Goal: Browse casually: Explore the website without a specific task or goal

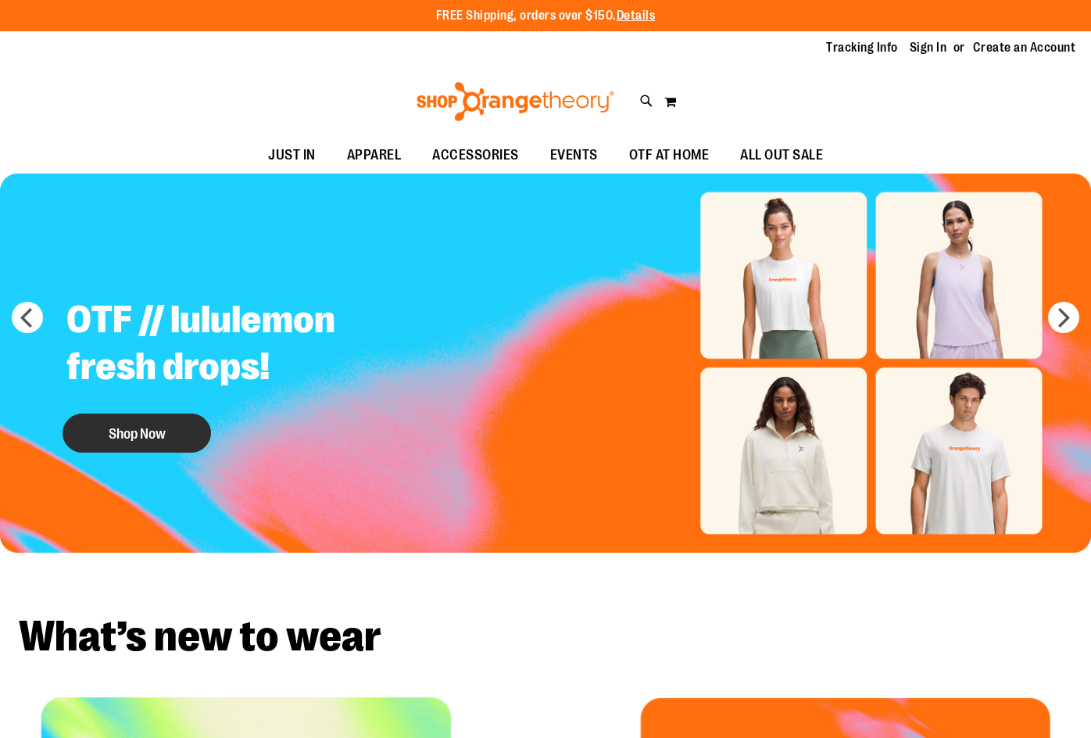
click at [85, 423] on button "Shop Now" at bounding box center [137, 433] width 149 height 39
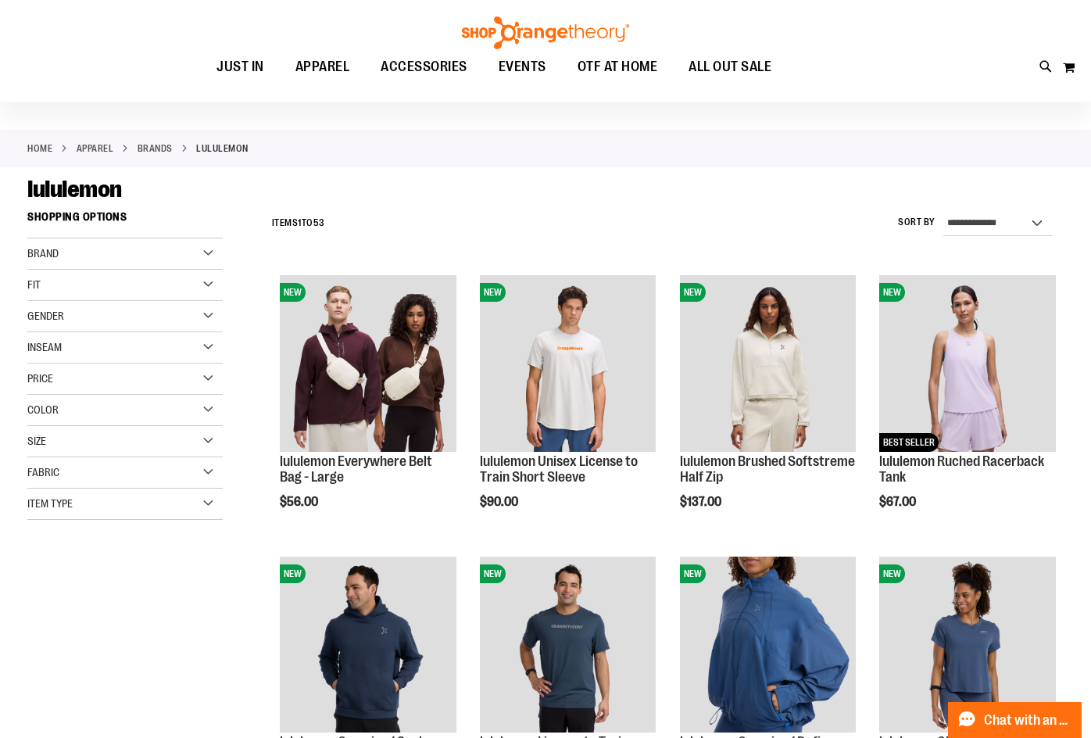
scroll to position [77, 0]
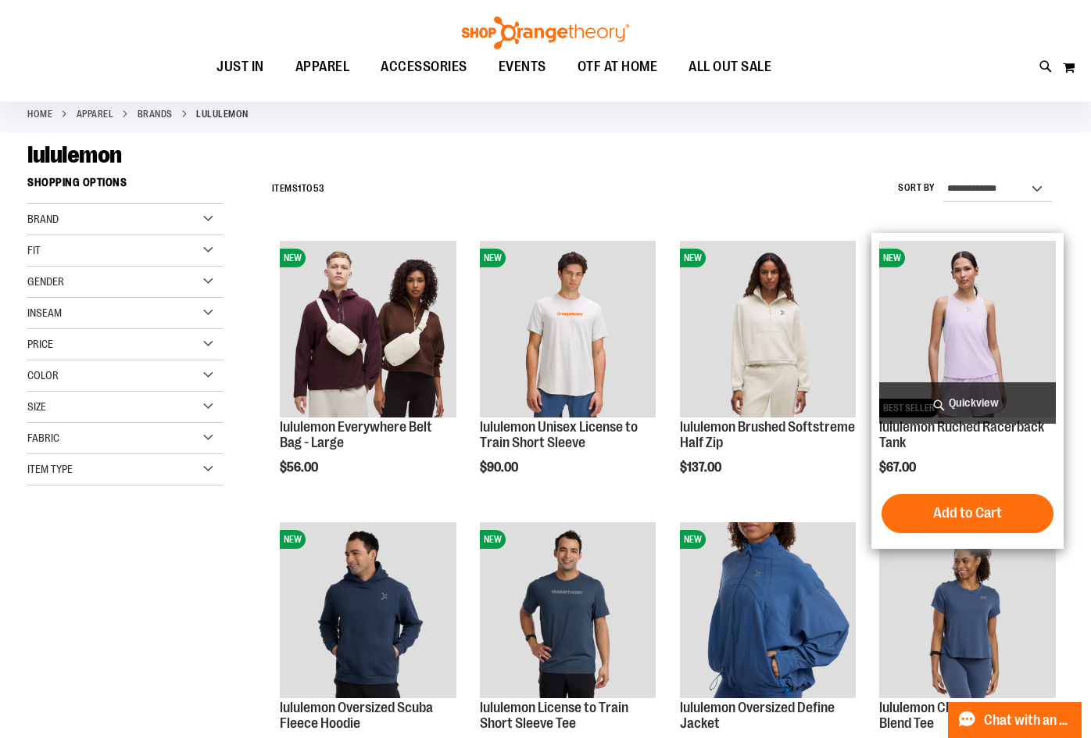
click at [983, 344] on img "product" at bounding box center [967, 329] width 177 height 177
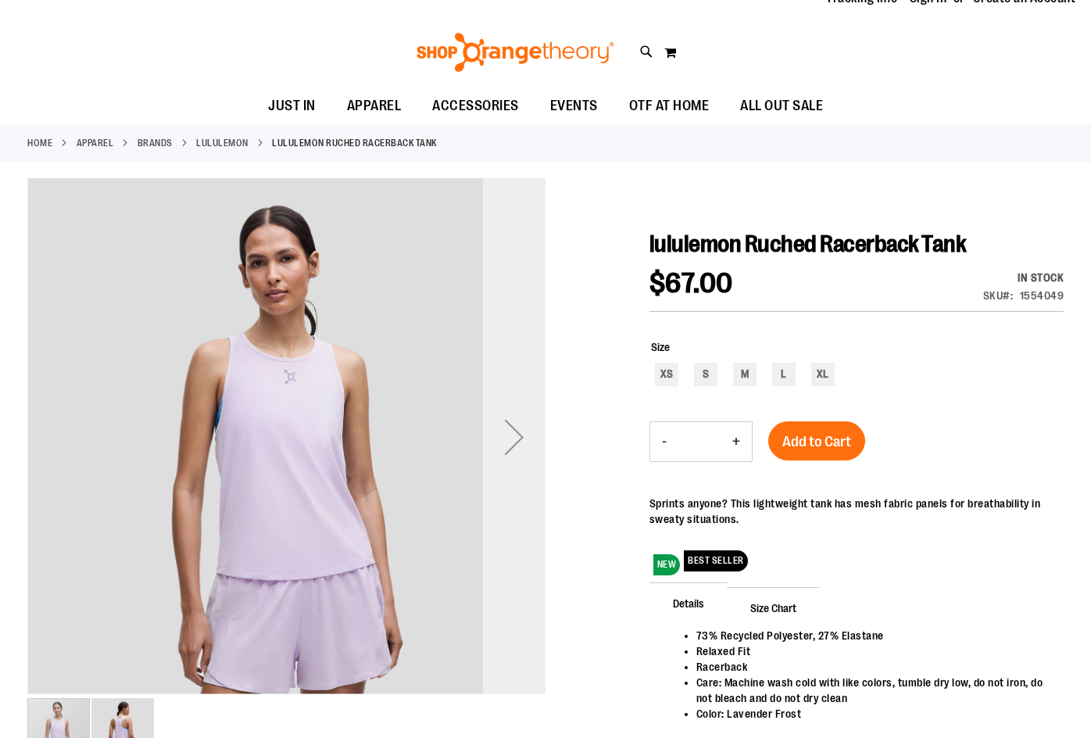
scroll to position [77, 0]
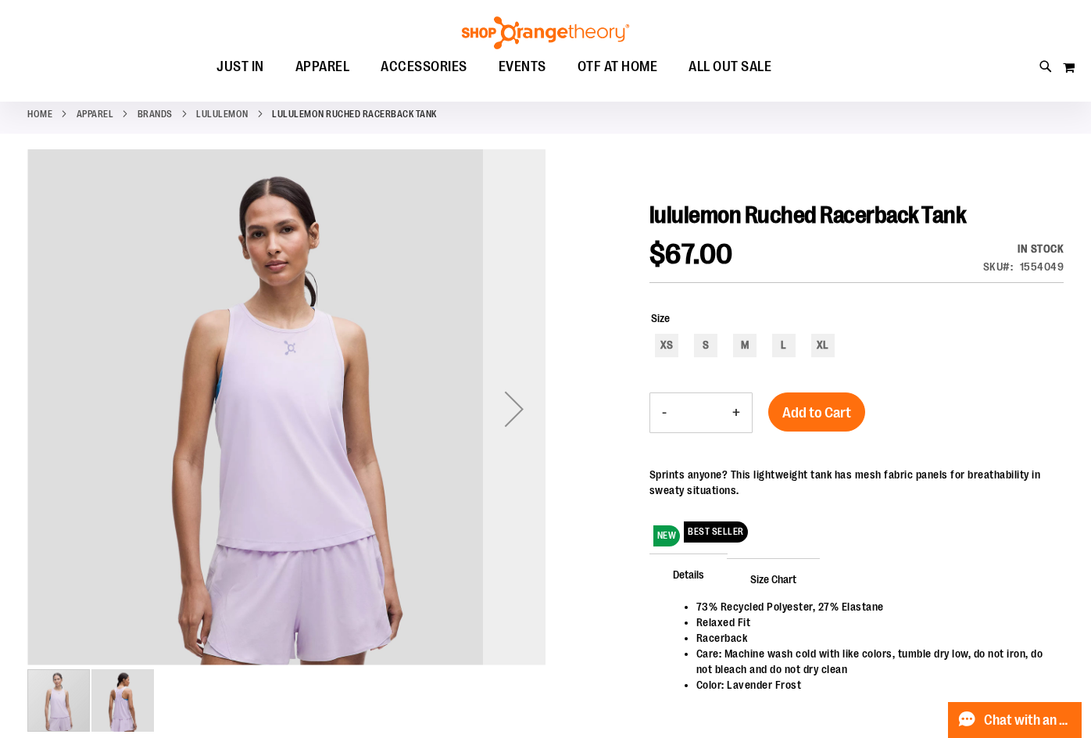
click at [524, 391] on div "Next" at bounding box center [514, 409] width 63 height 63
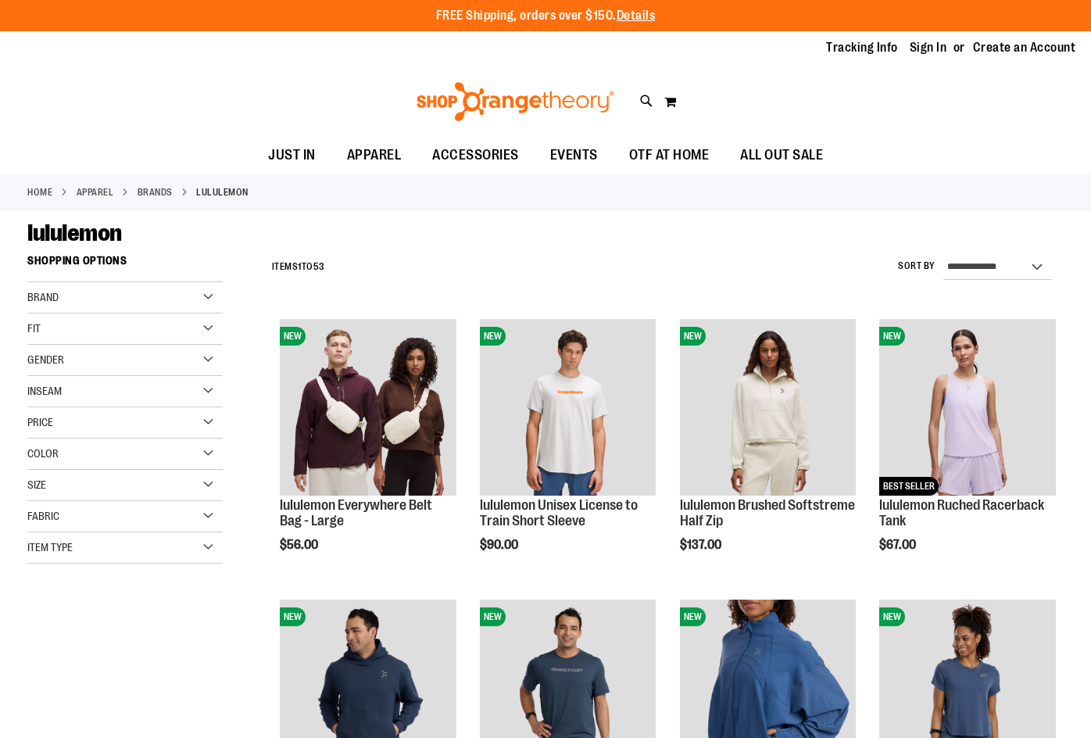
scroll to position [77, 0]
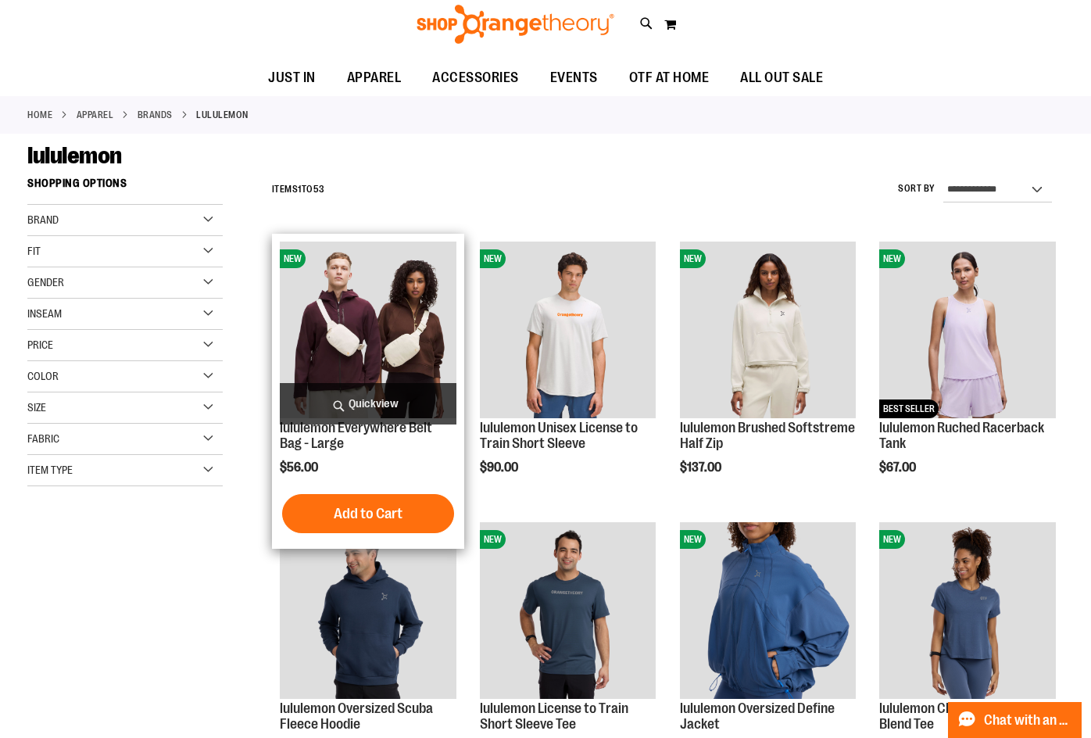
click at [362, 338] on img "product" at bounding box center [368, 330] width 177 height 177
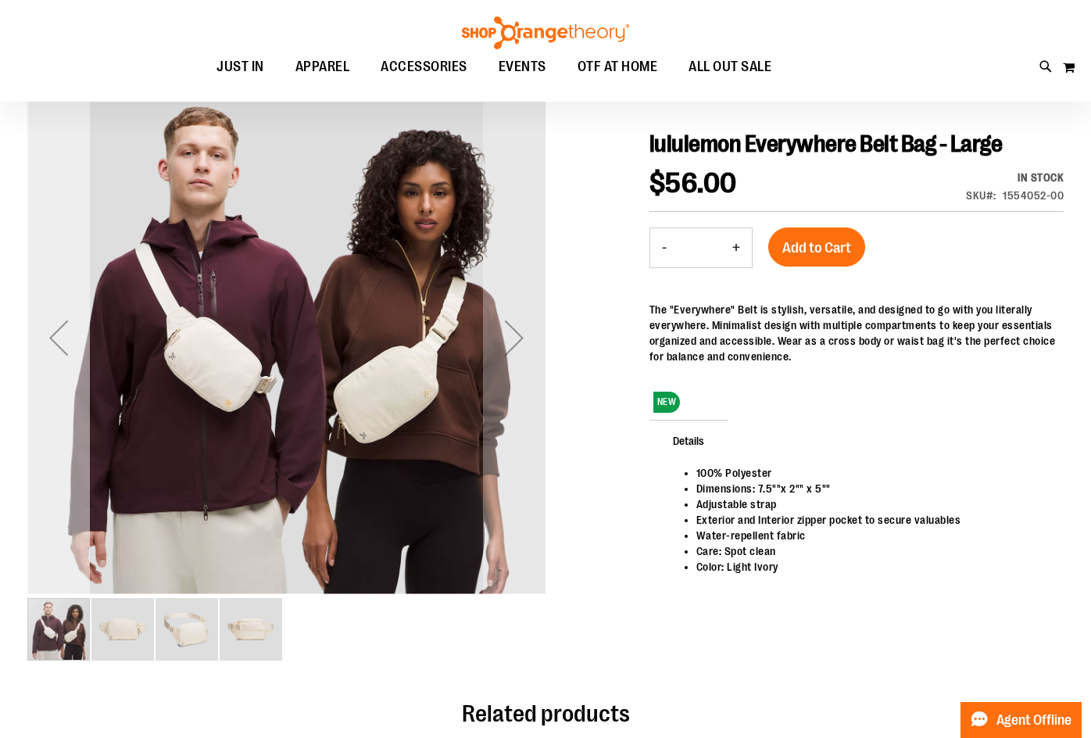
scroll to position [156, 0]
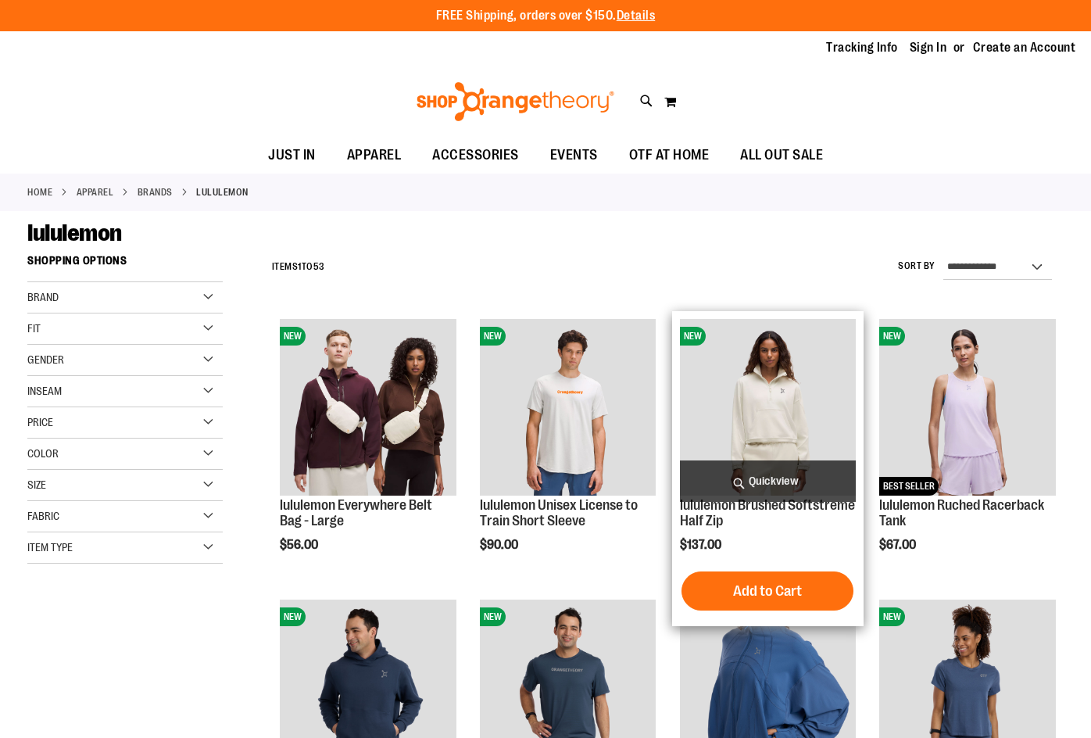
scroll to position [77, 0]
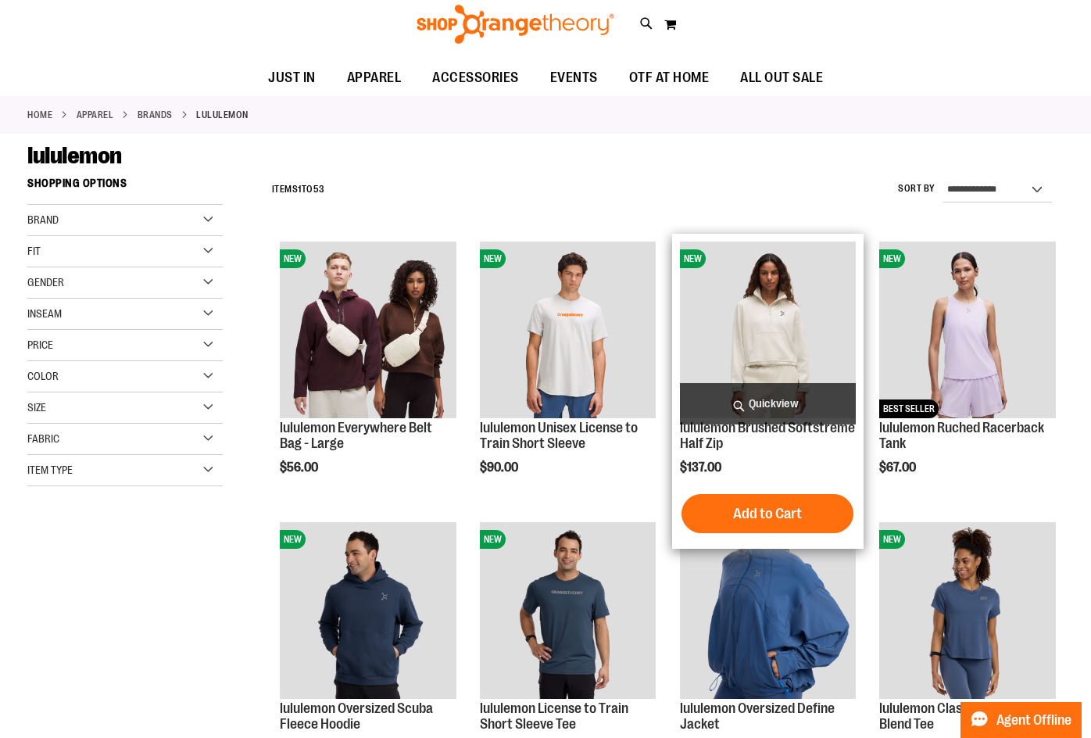
click at [735, 331] on img "product" at bounding box center [768, 330] width 177 height 177
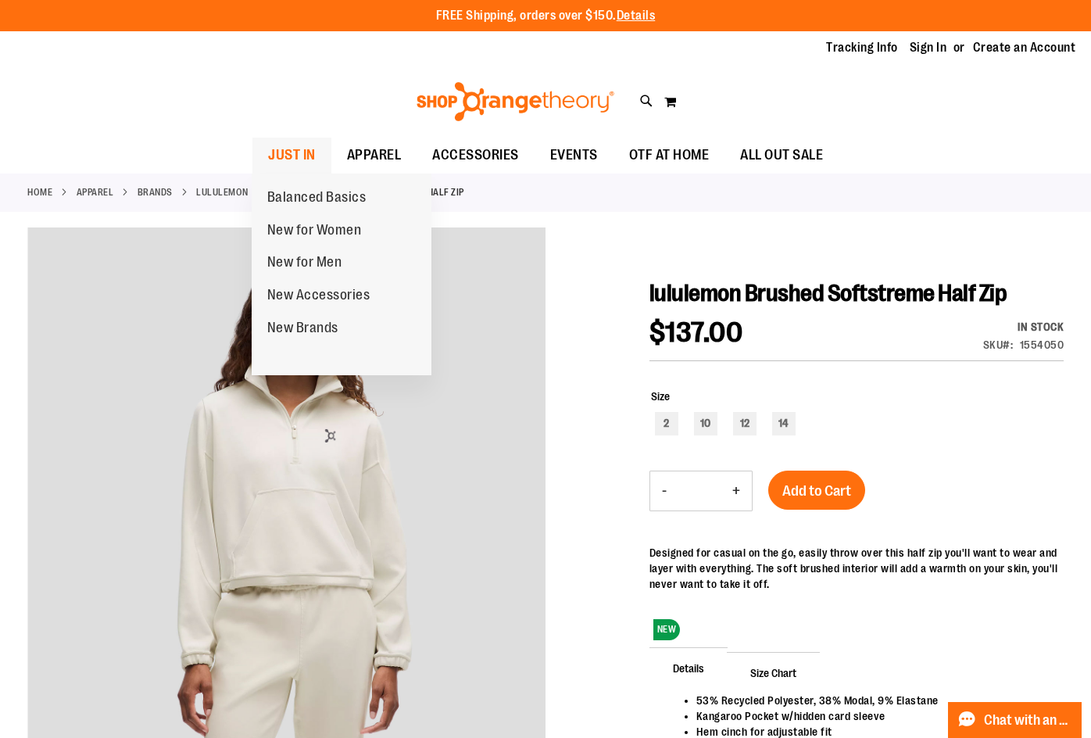
click at [307, 158] on span "JUST IN" at bounding box center [292, 155] width 48 height 35
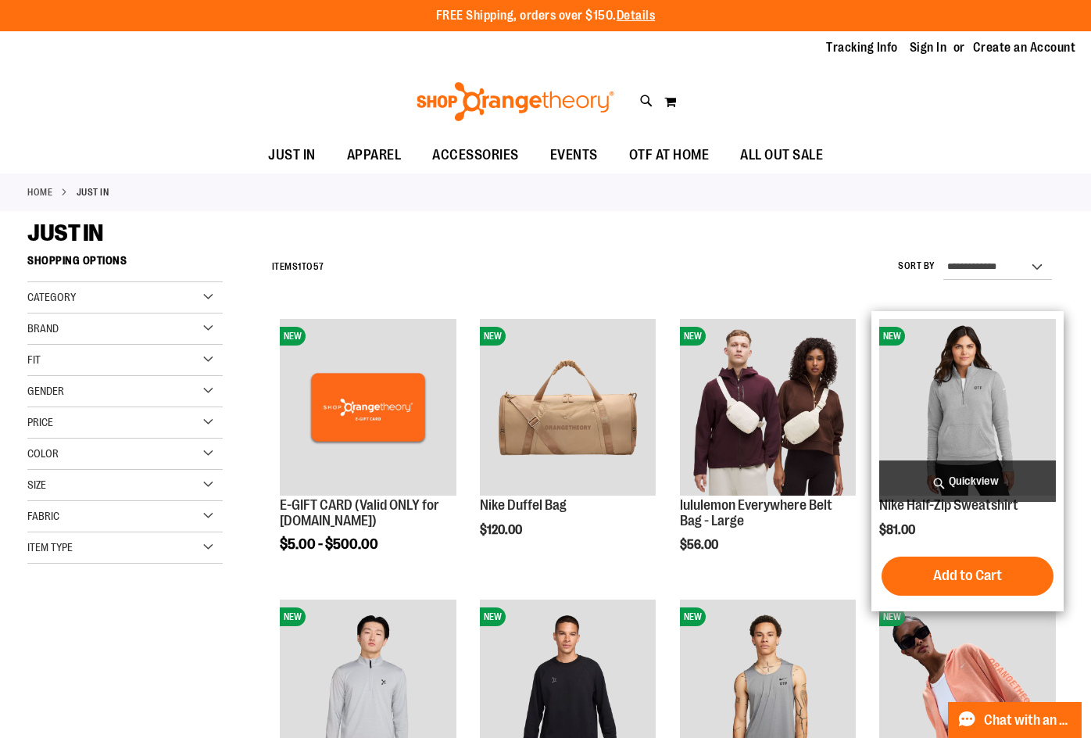
click at [1016, 403] on img "product" at bounding box center [967, 407] width 177 height 177
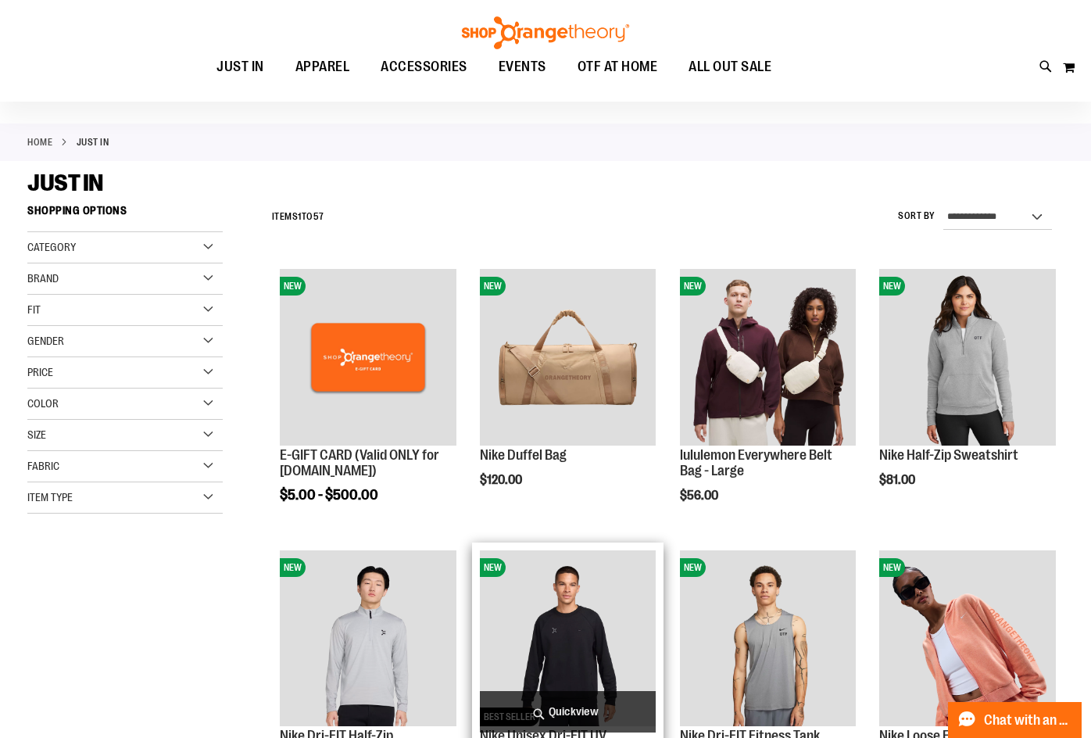
scroll to position [156, 0]
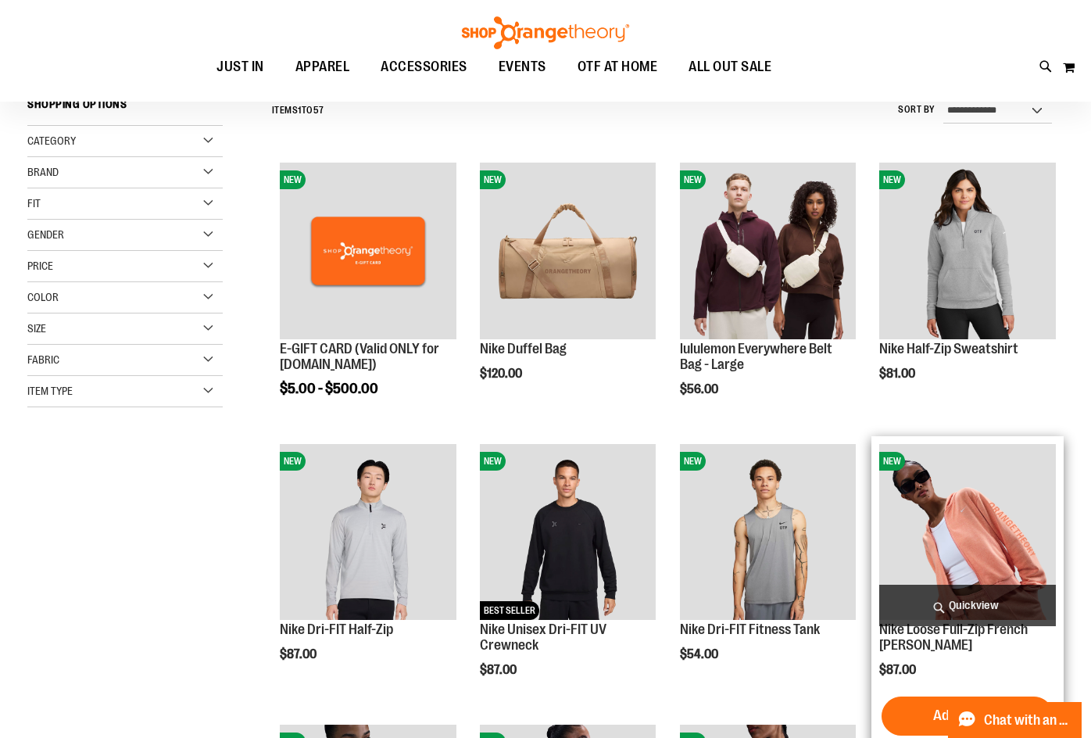
click at [1025, 545] on img "product" at bounding box center [967, 532] width 177 height 177
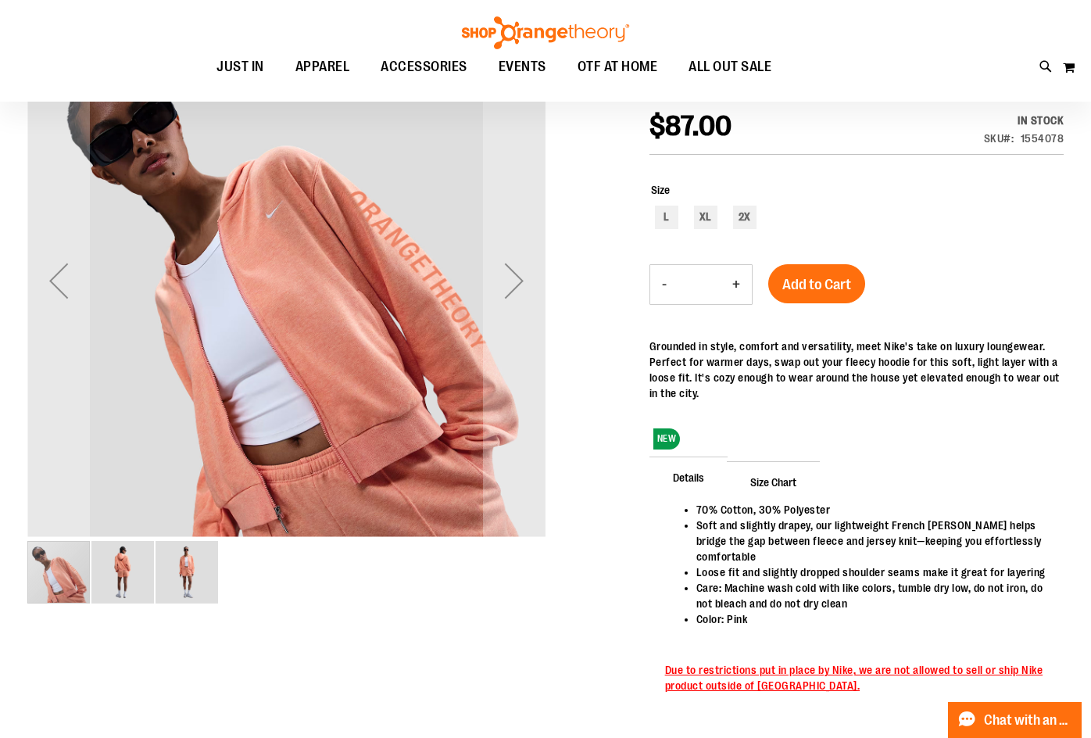
scroll to position [234, 0]
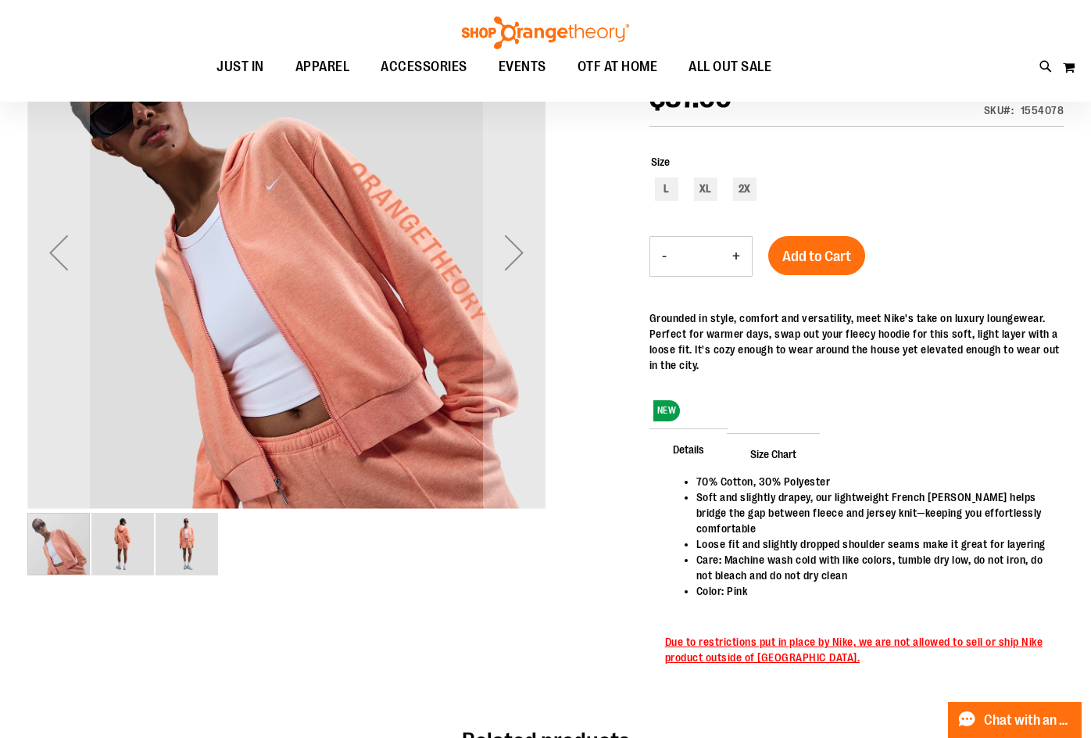
click at [121, 539] on img "image 2 of 3" at bounding box center [122, 544] width 63 height 63
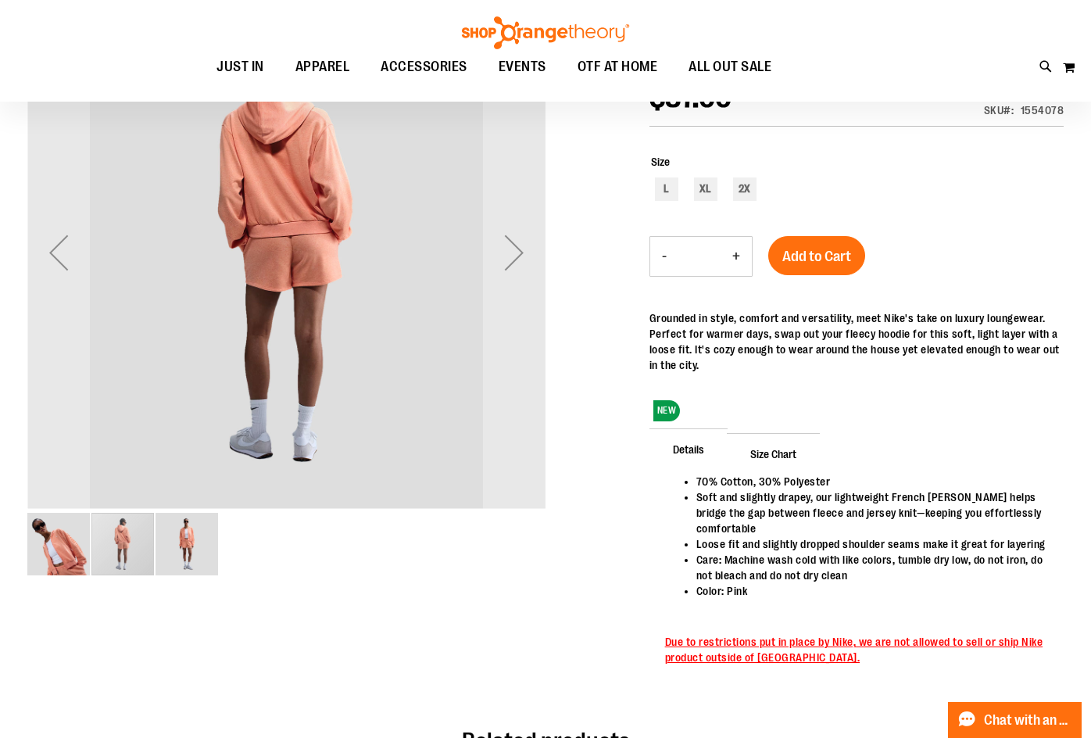
click at [52, 545] on img "image 1 of 3" at bounding box center [58, 544] width 63 height 63
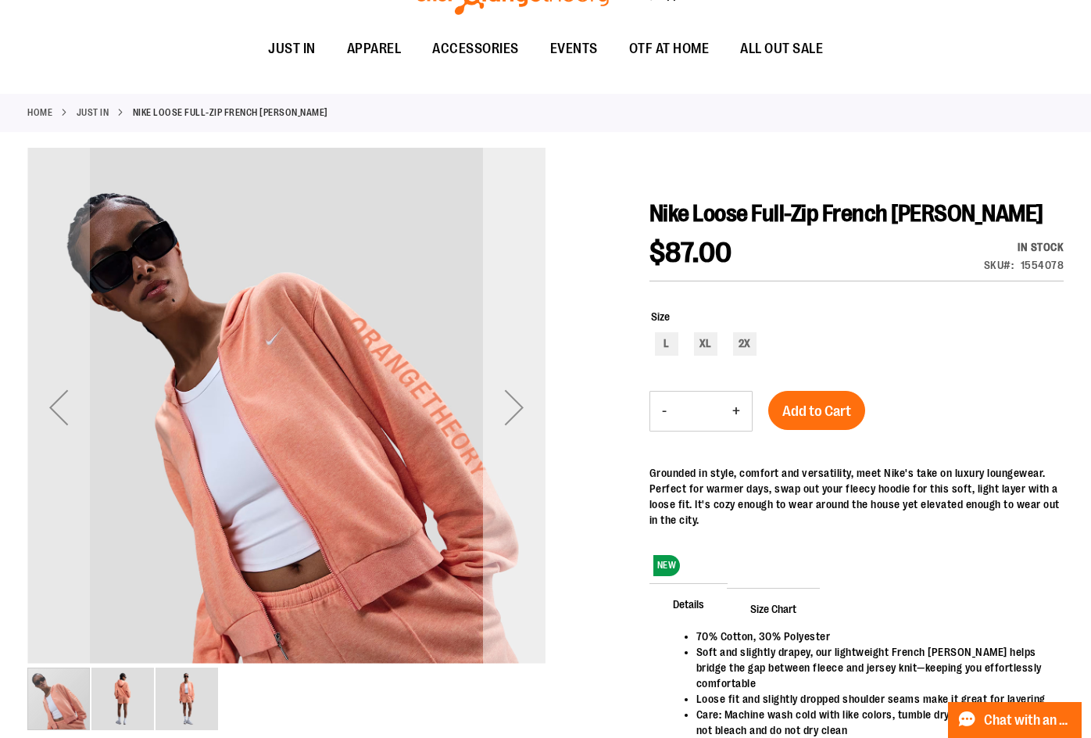
scroll to position [0, 0]
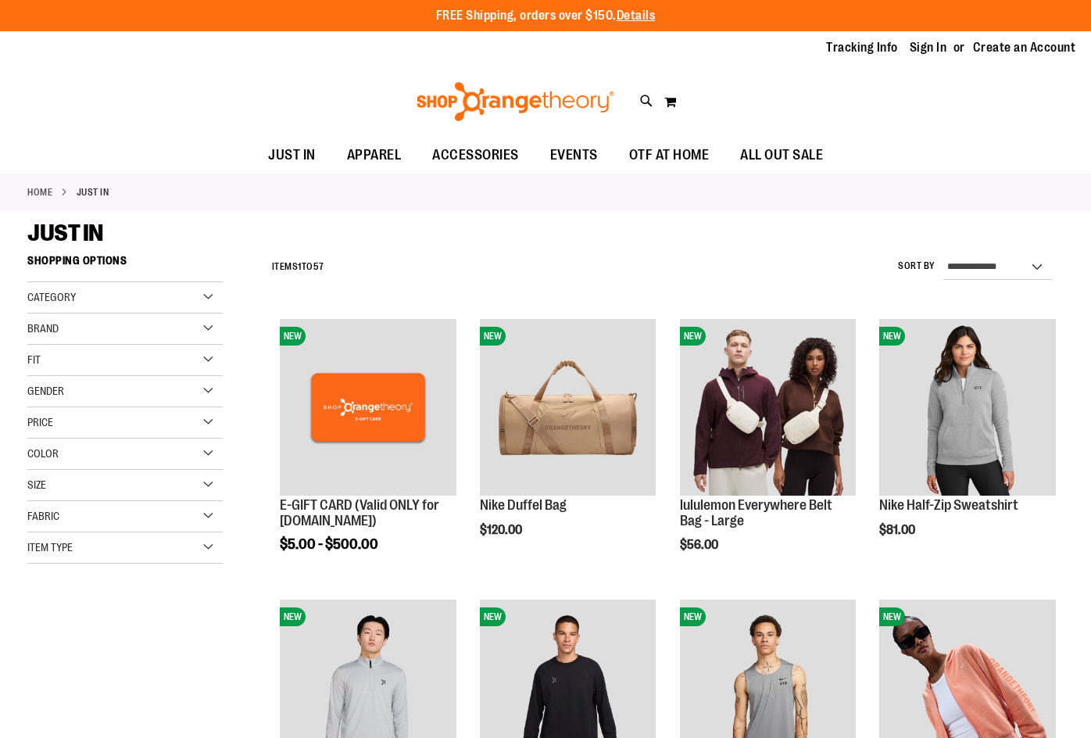
scroll to position [156, 0]
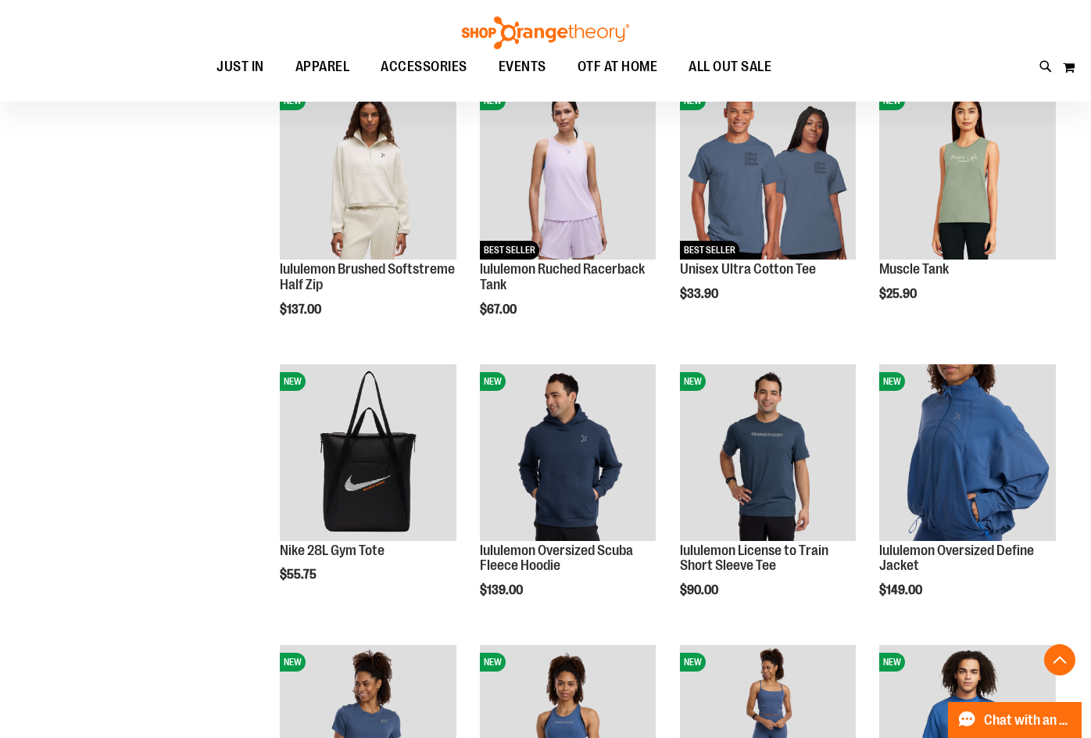
scroll to position [1093, 0]
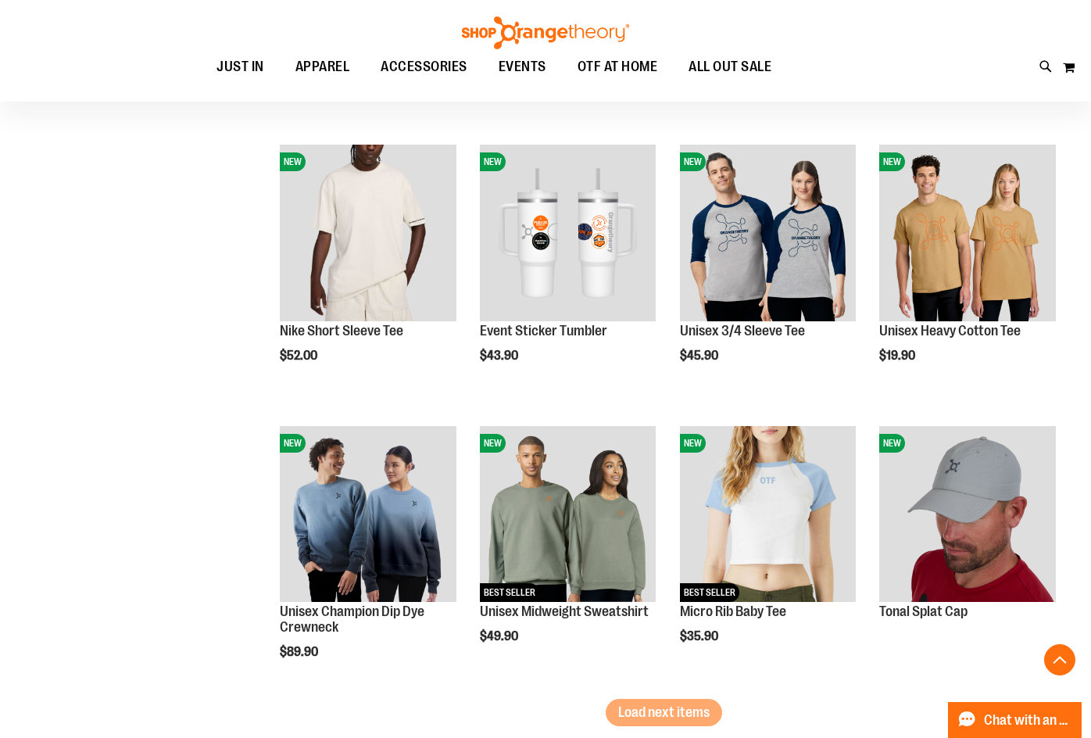
scroll to position [2187, 0]
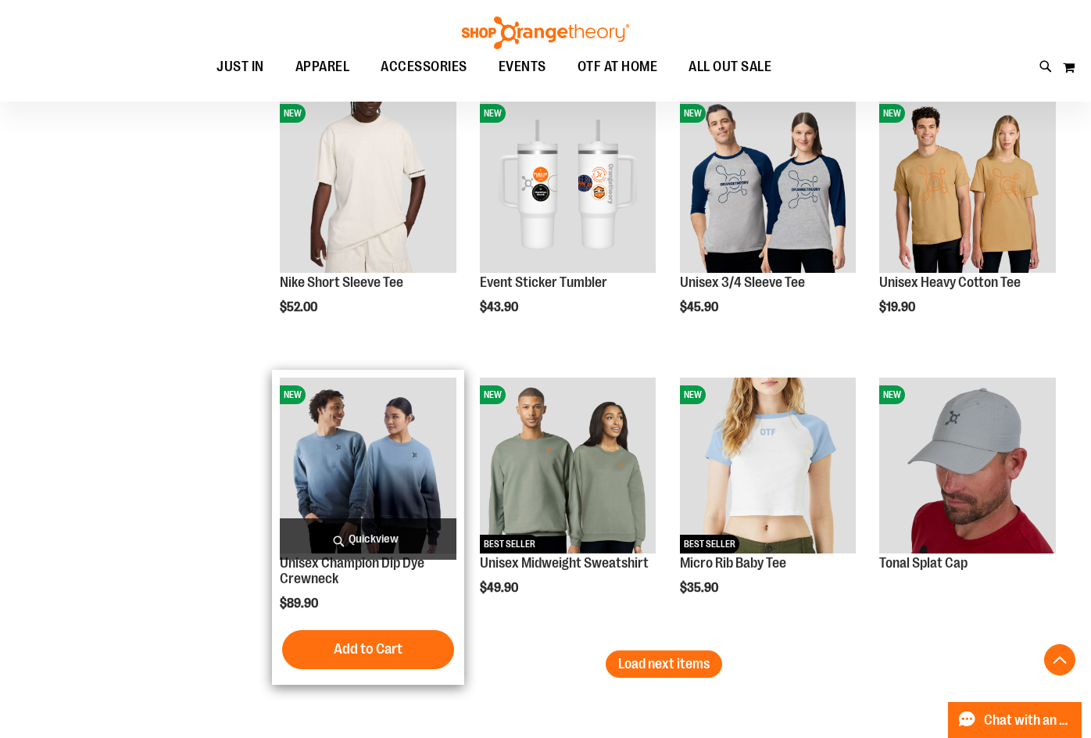
click at [414, 487] on img "product" at bounding box center [368, 466] width 177 height 177
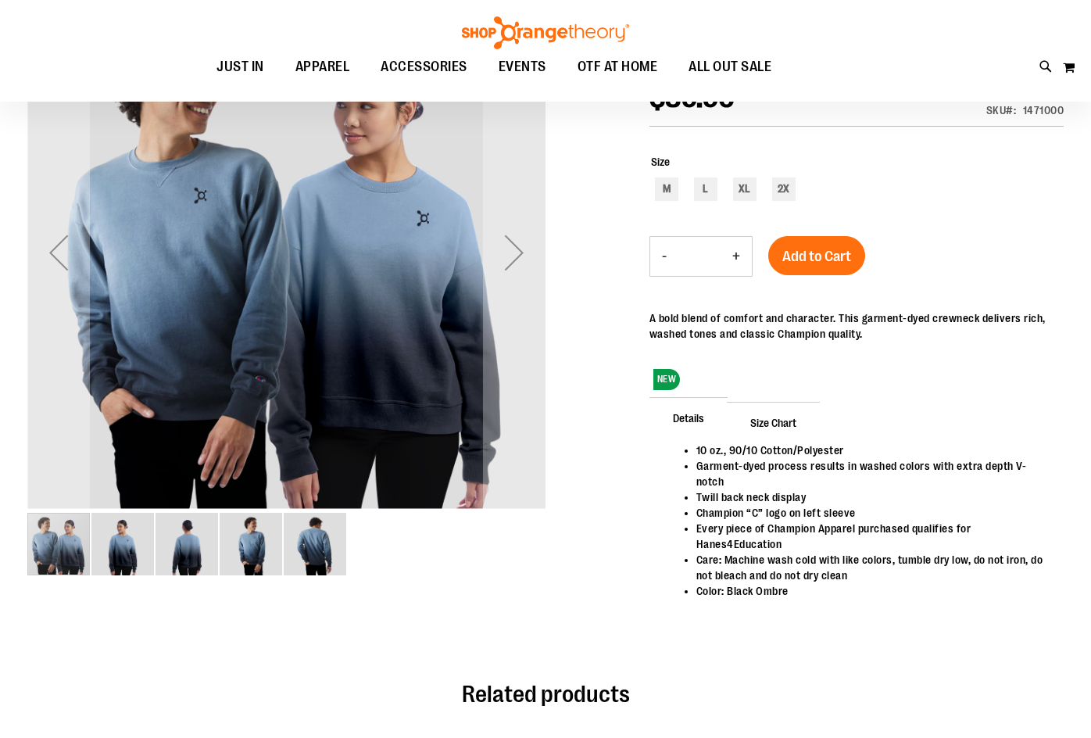
scroll to position [233, 0]
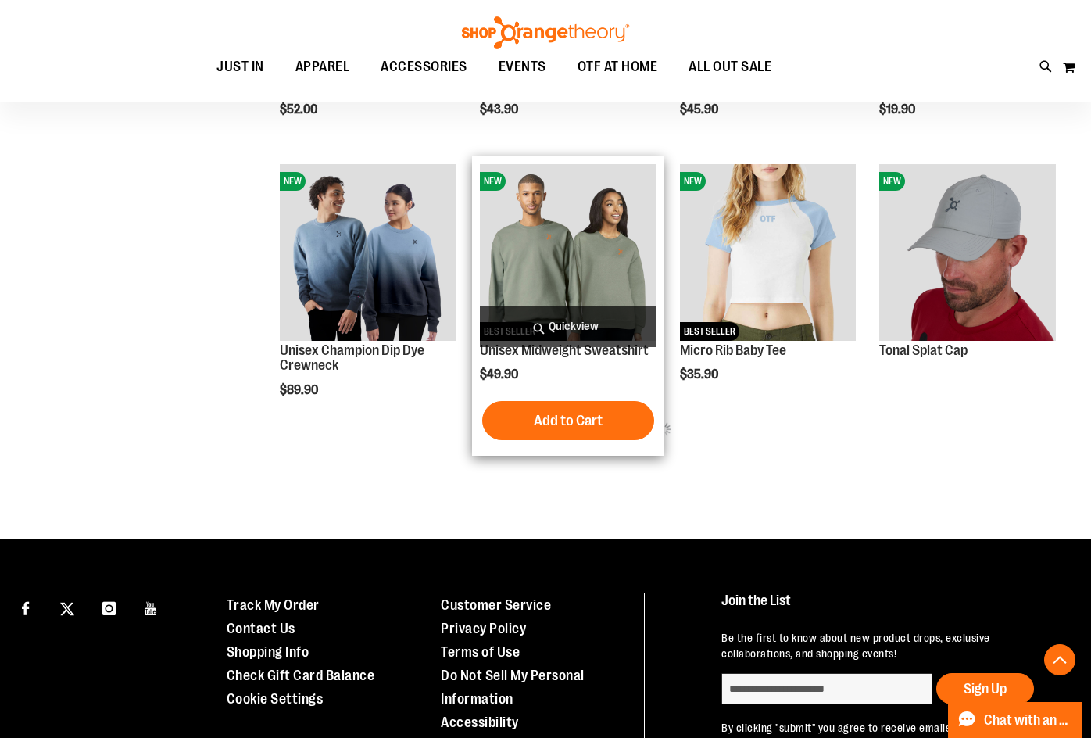
scroll to position [781, 0]
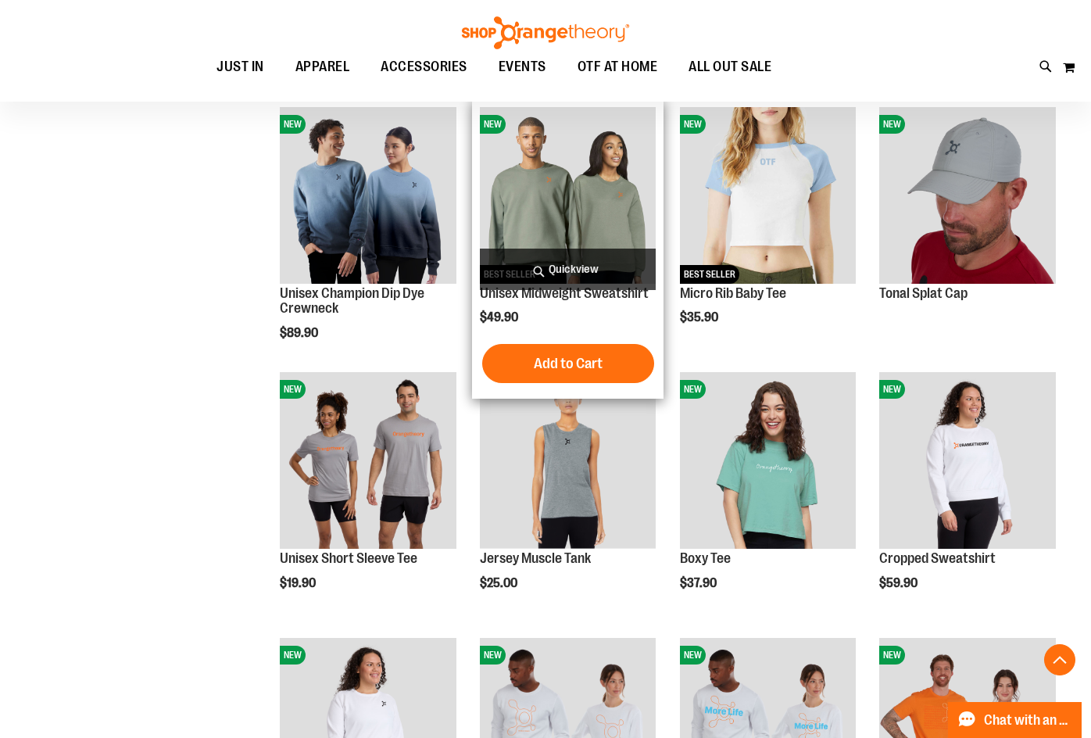
click at [574, 184] on img "product" at bounding box center [568, 195] width 177 height 177
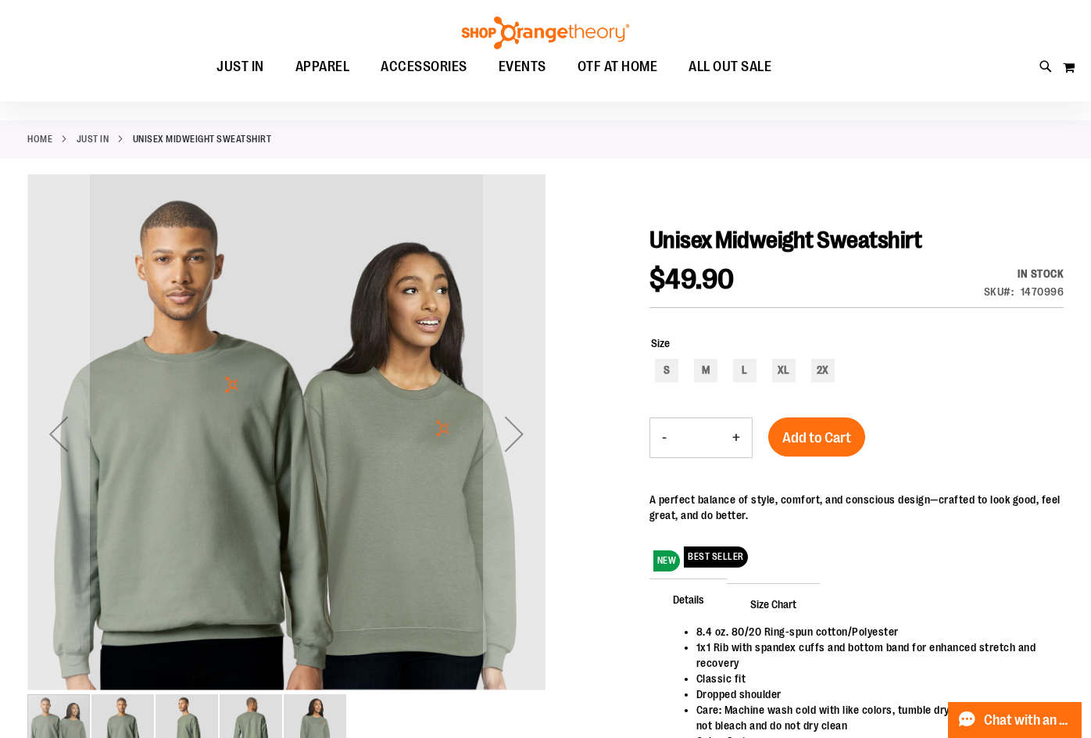
scroll to position [156, 0]
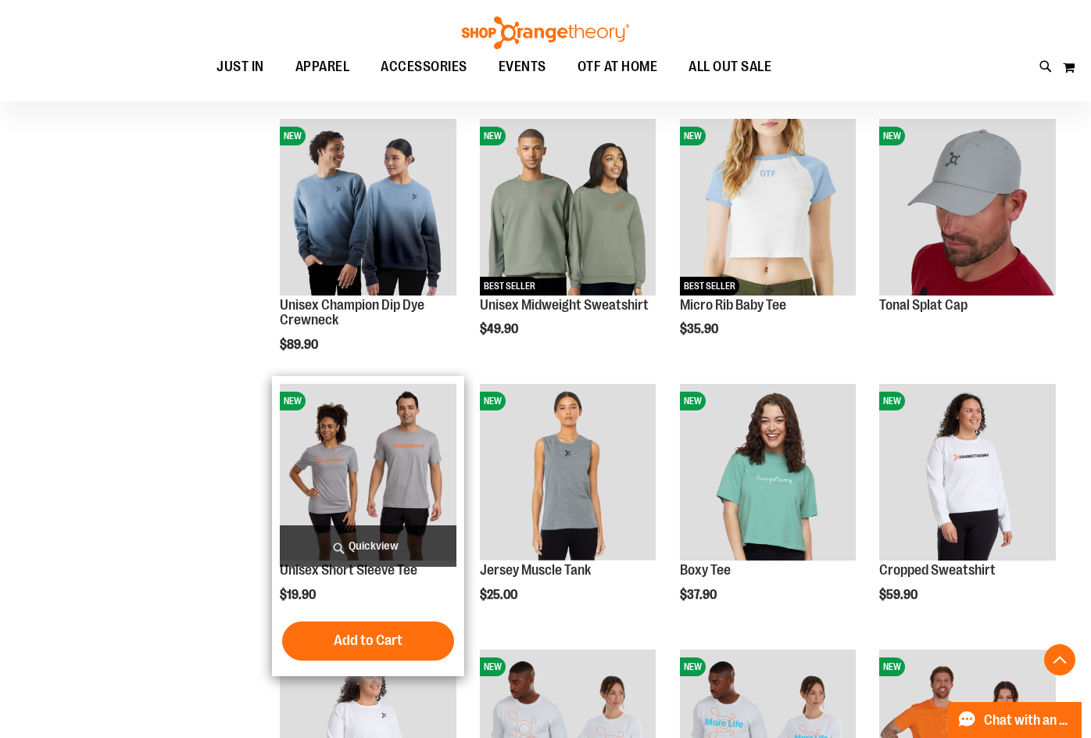
scroll to position [636, 0]
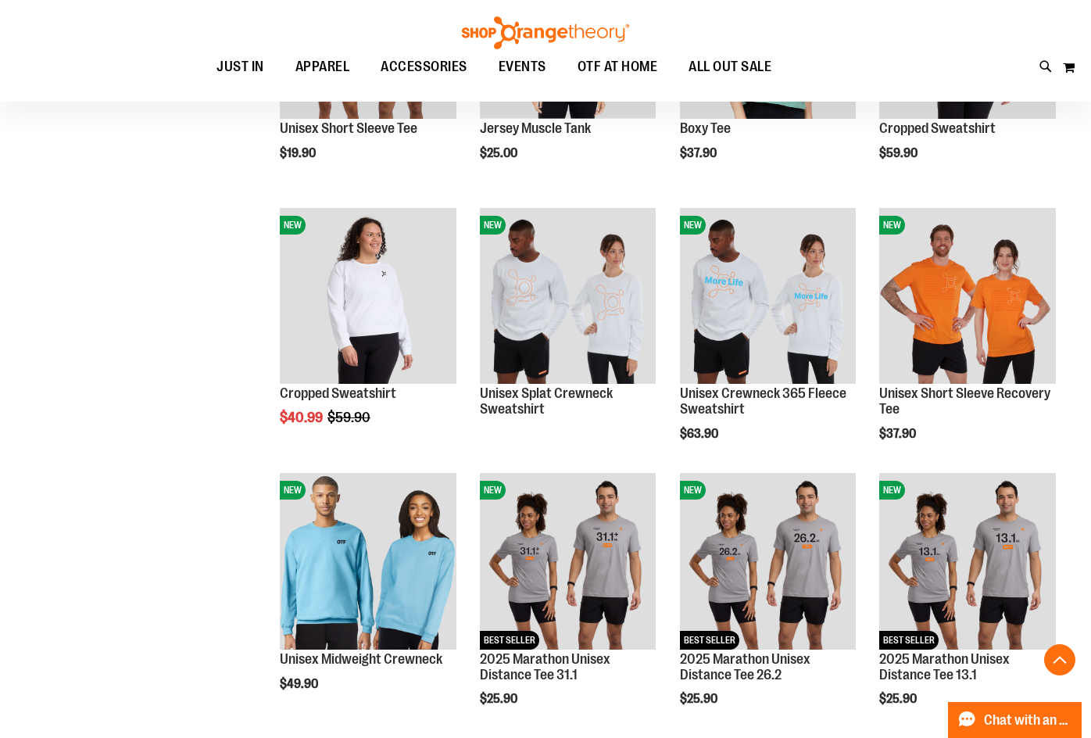
scroll to position [1026, 0]
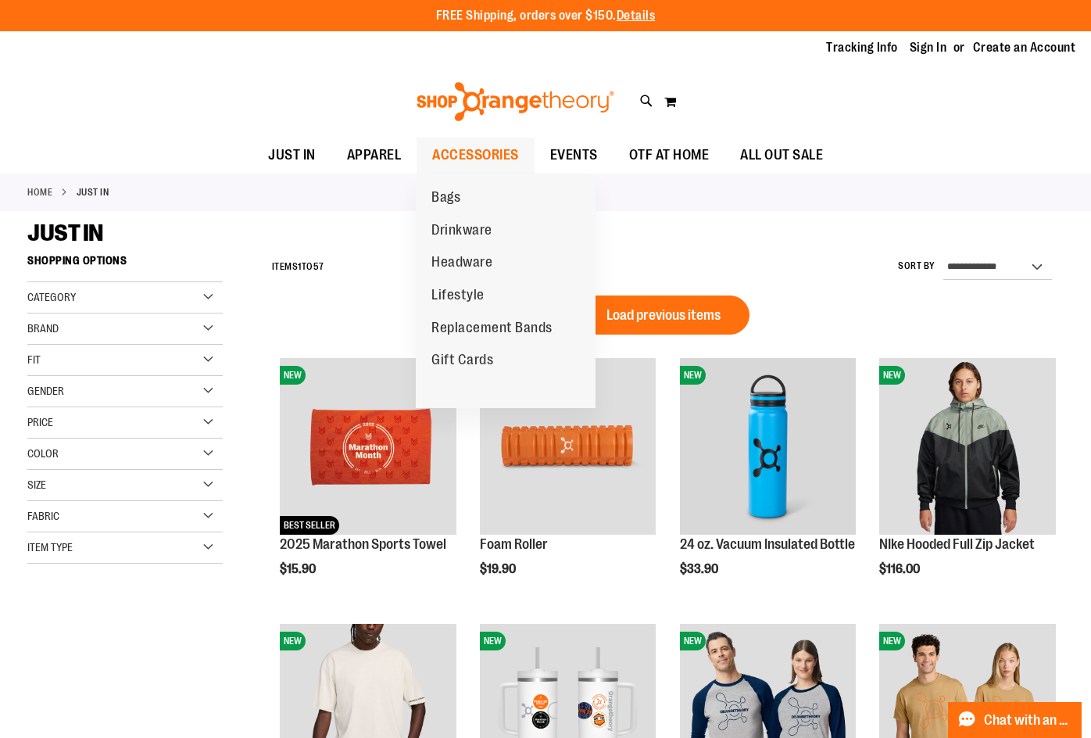
click at [453, 144] on span "ACCESSORIES" at bounding box center [475, 155] width 87 height 35
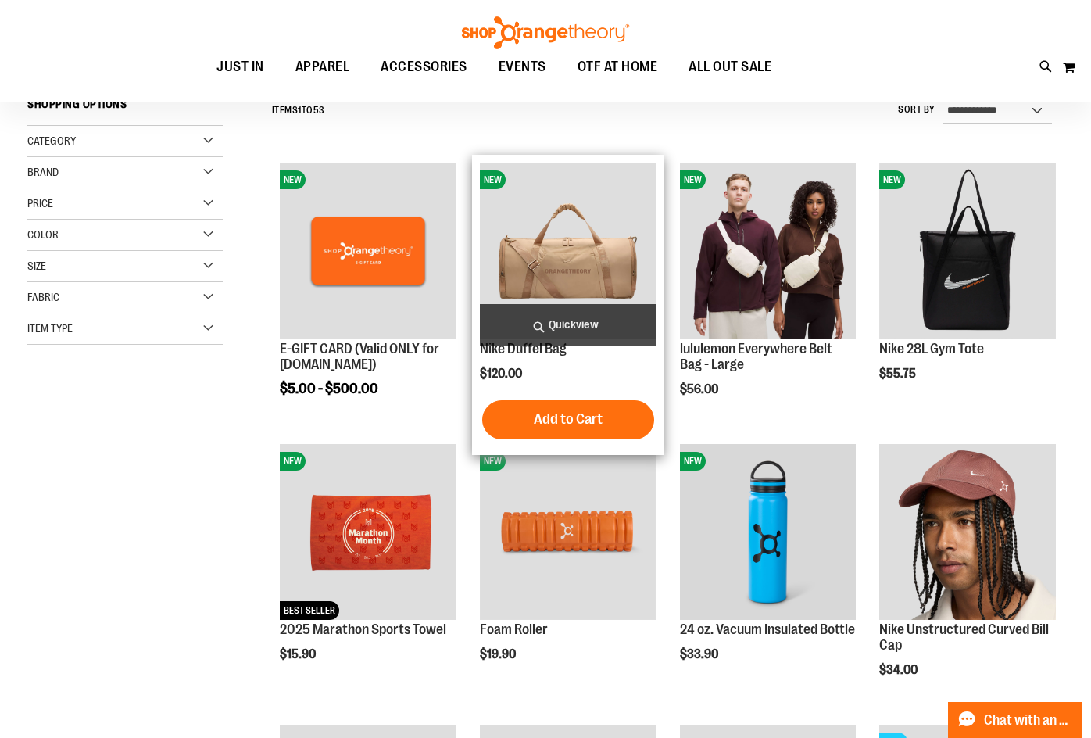
scroll to position [234, 0]
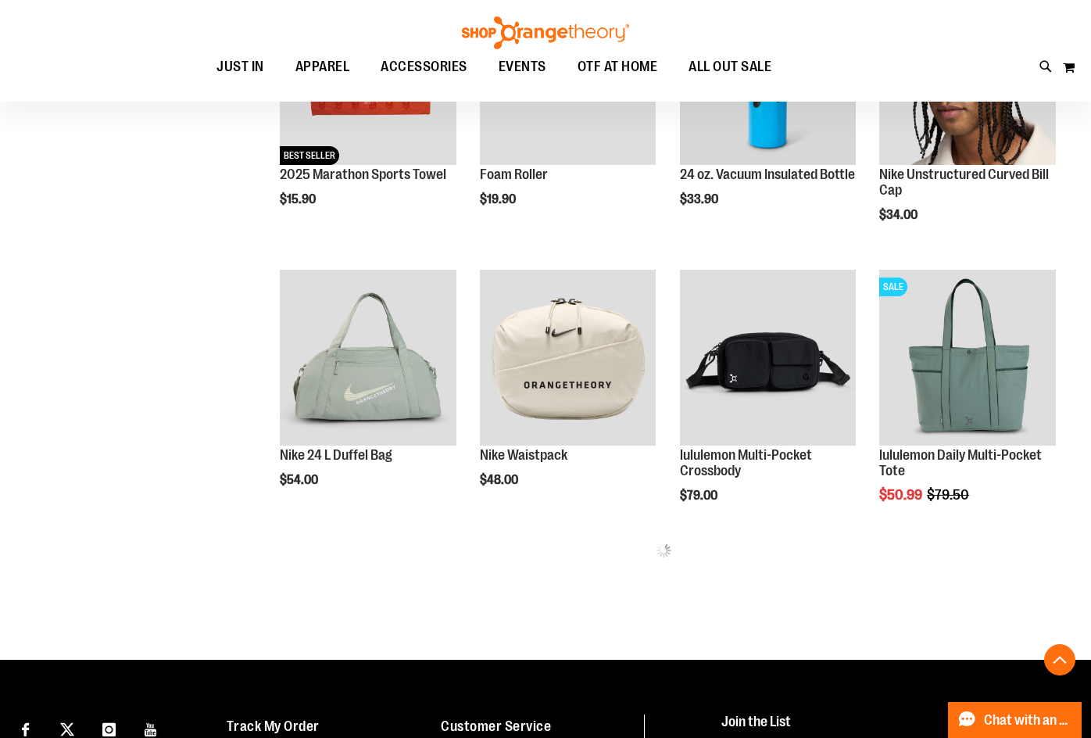
scroll to position [625, 0]
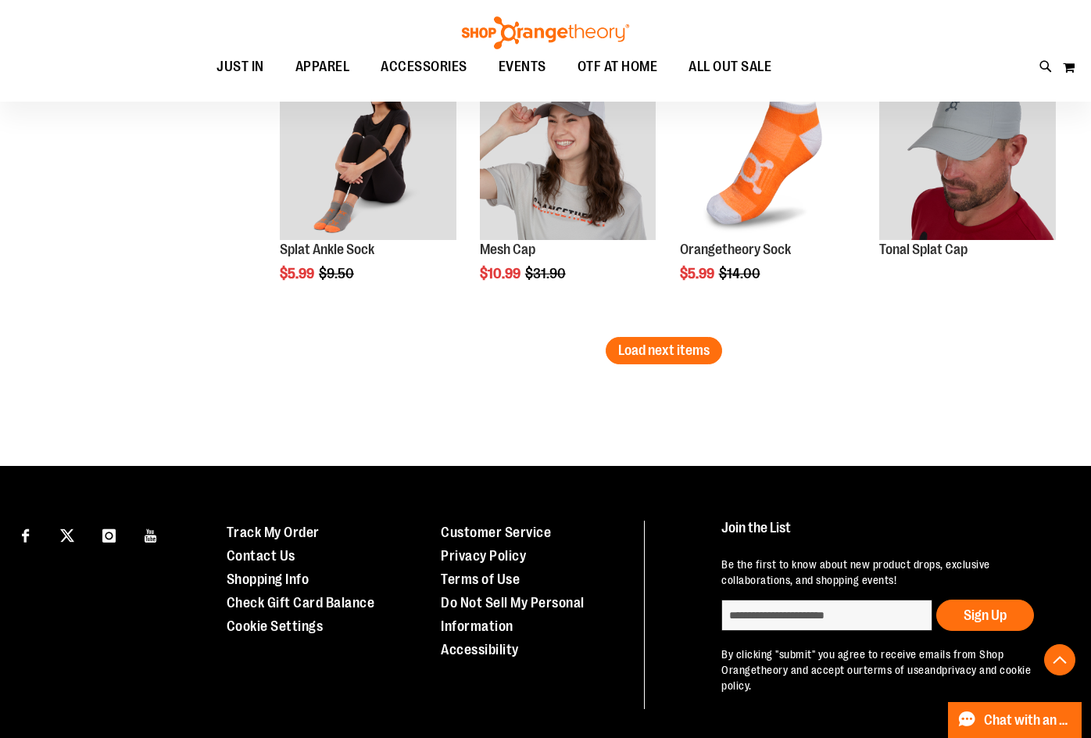
scroll to position [2110, 0]
